Goal: Information Seeking & Learning: Learn about a topic

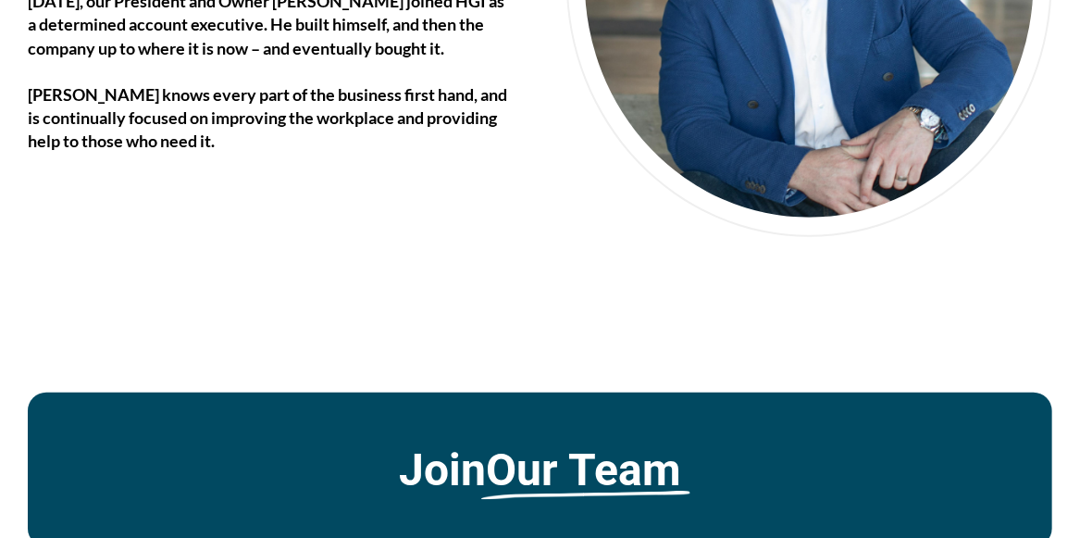
scroll to position [2769, 0]
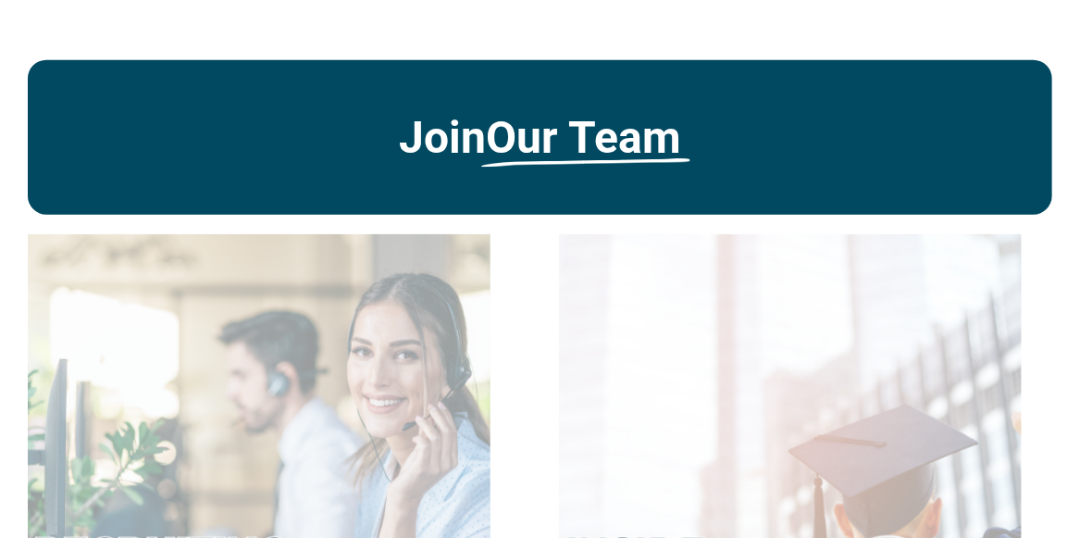
click at [529, 112] on u "Our Team" at bounding box center [583, 137] width 195 height 51
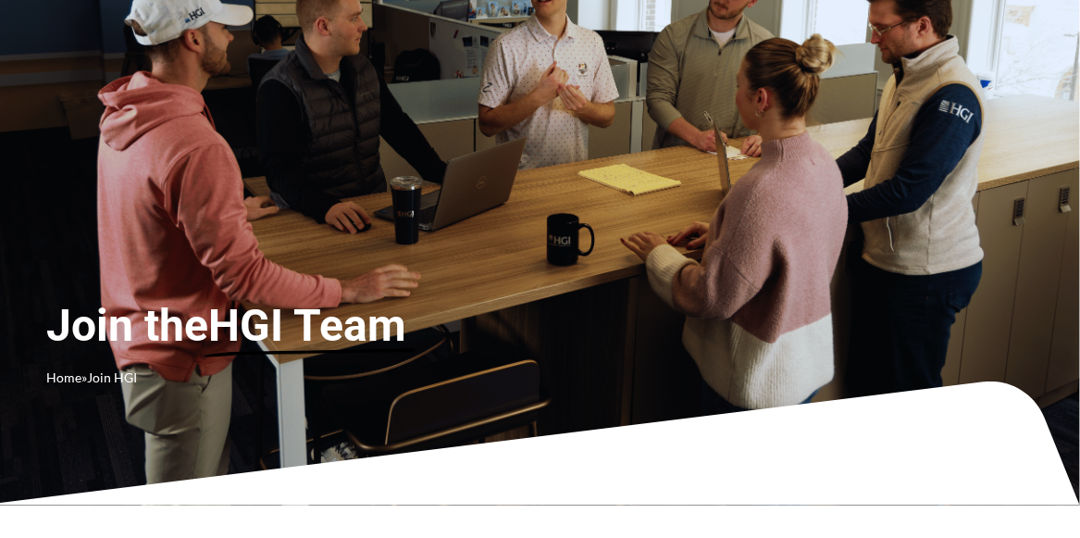
scroll to position [0, 0]
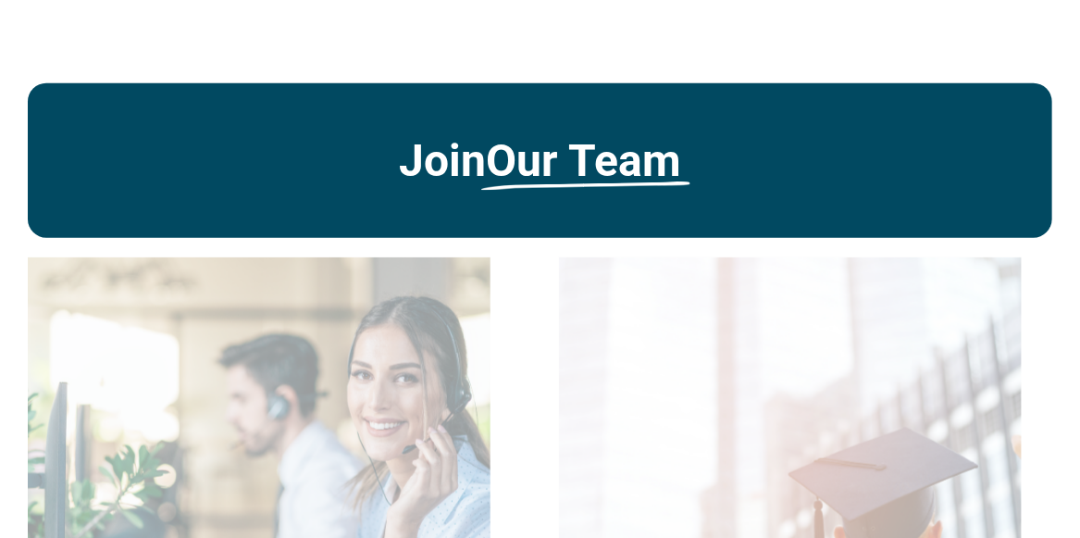
click at [585, 153] on u "Our Team" at bounding box center [583, 160] width 195 height 51
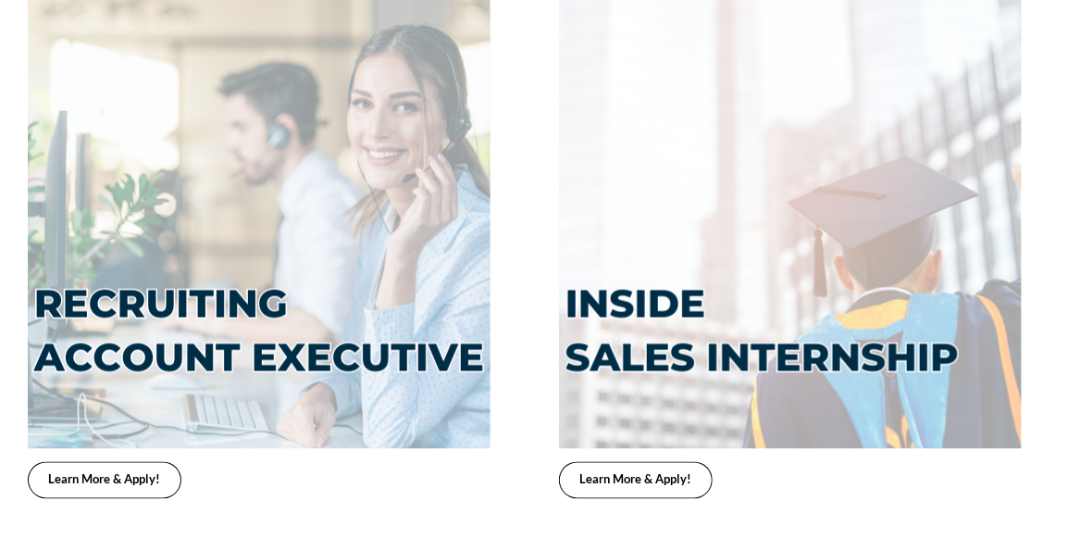
scroll to position [3888, 0]
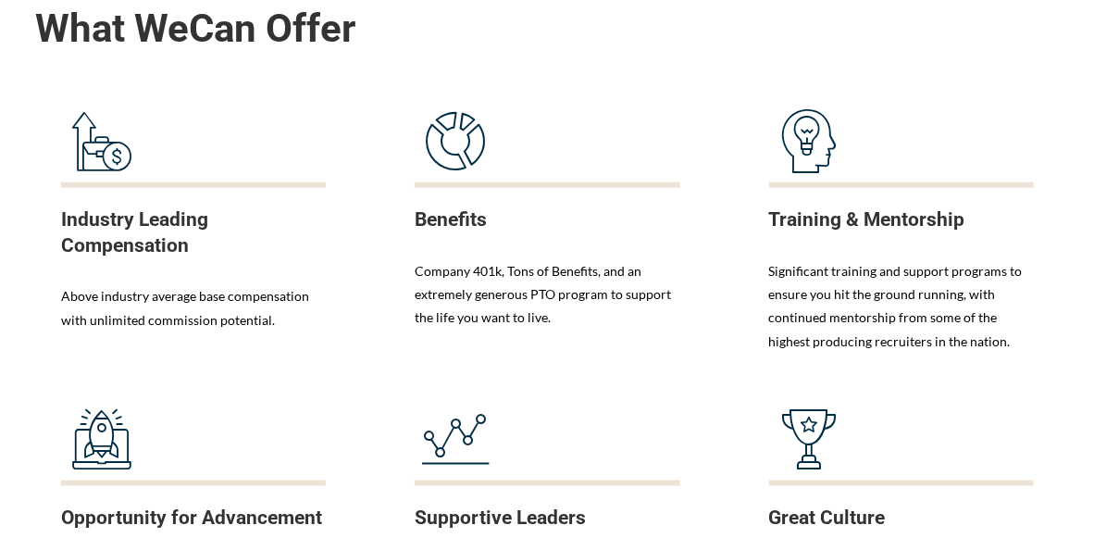
scroll to position [0, 0]
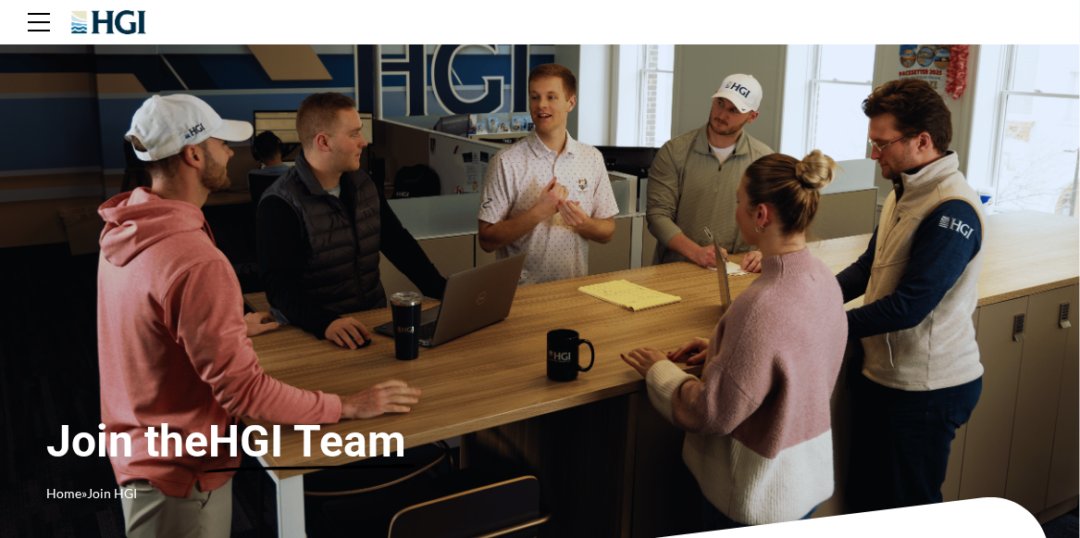
click at [5, 35] on div at bounding box center [540, 22] width 1080 height 44
click at [16, 22] on div at bounding box center [540, 22] width 1080 height 44
click at [60, 30] on div at bounding box center [540, 22] width 1080 height 44
click at [53, 12] on div at bounding box center [41, 22] width 26 height 44
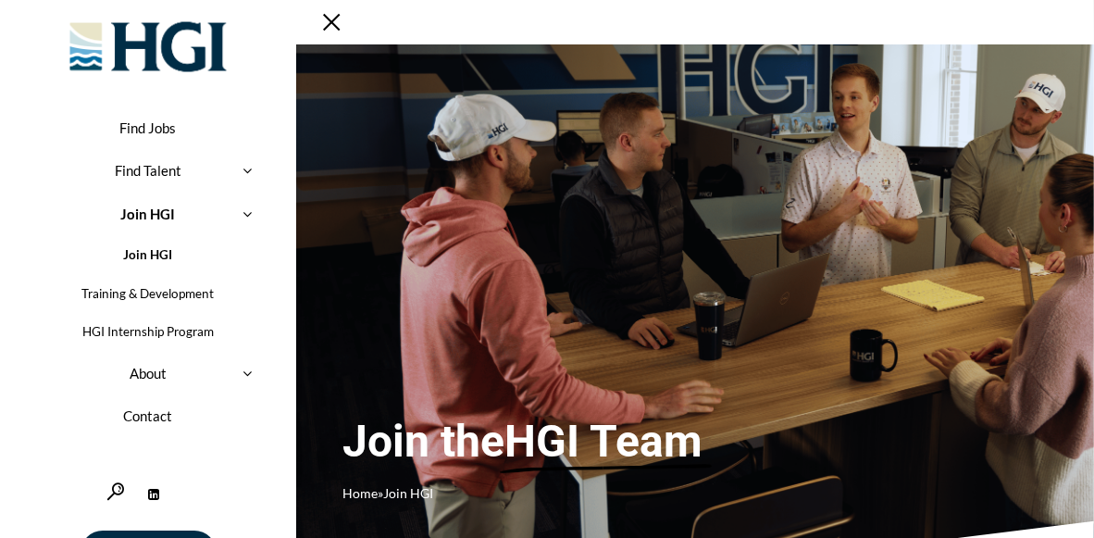
click at [170, 203] on link "Join HGI" at bounding box center [148, 215] width 241 height 44
click at [237, 207] on div at bounding box center [248, 214] width 42 height 52
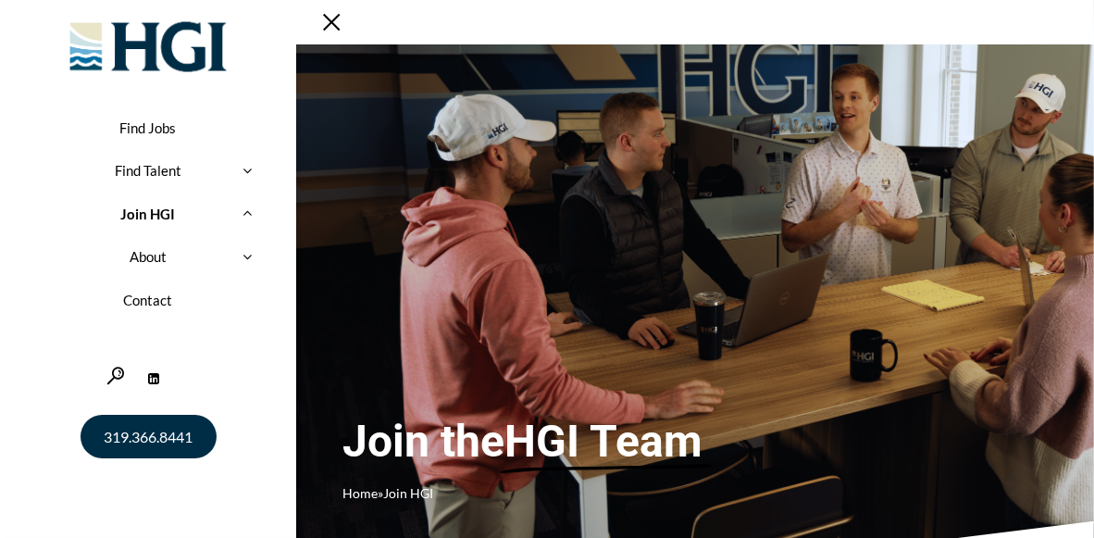
click at [248, 211] on div at bounding box center [248, 214] width 42 height 52
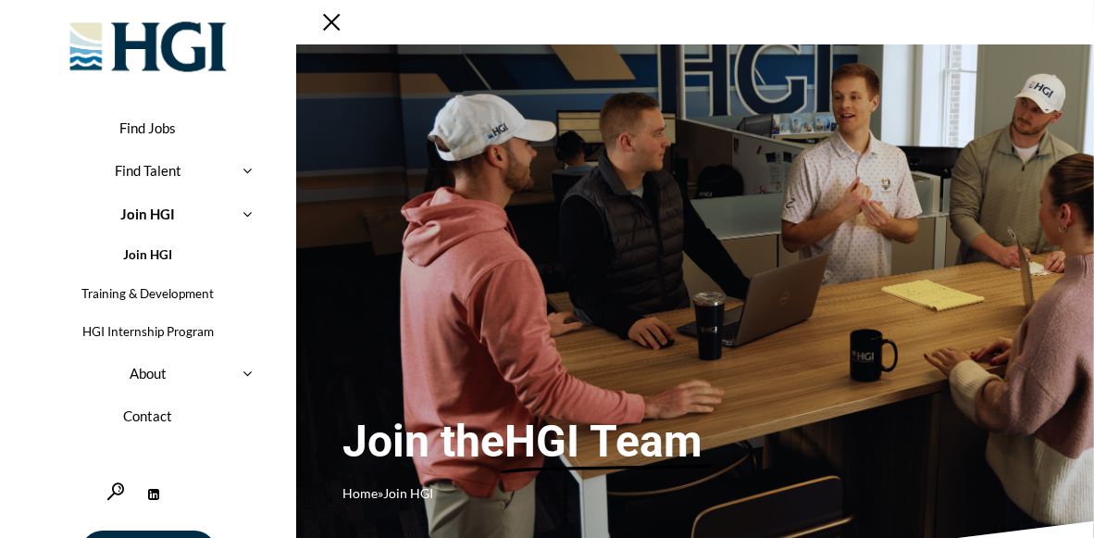
click at [173, 289] on link "Training & Development" at bounding box center [148, 293] width 241 height 39
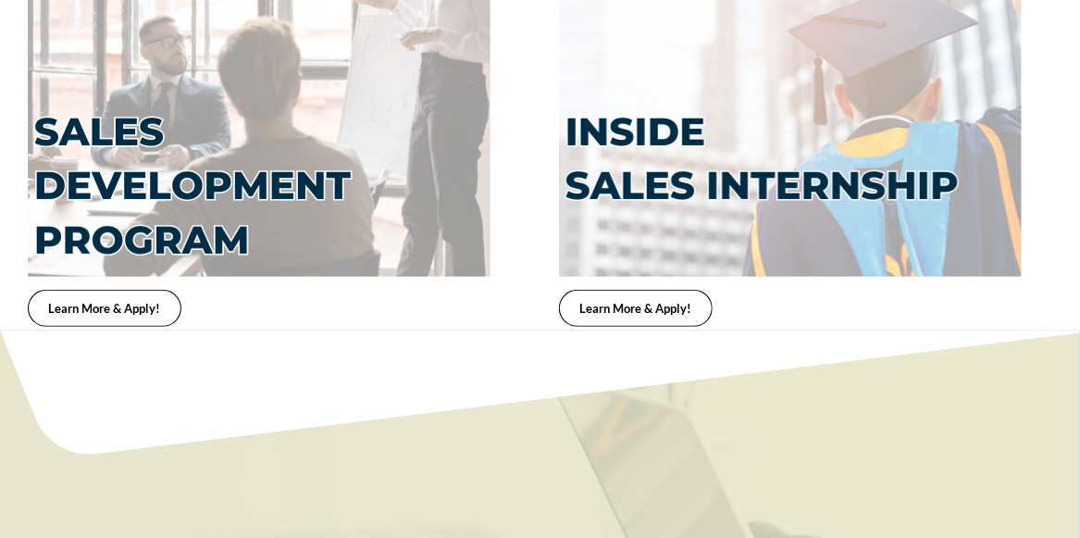
scroll to position [2900, 0]
